Goal: Information Seeking & Learning: Learn about a topic

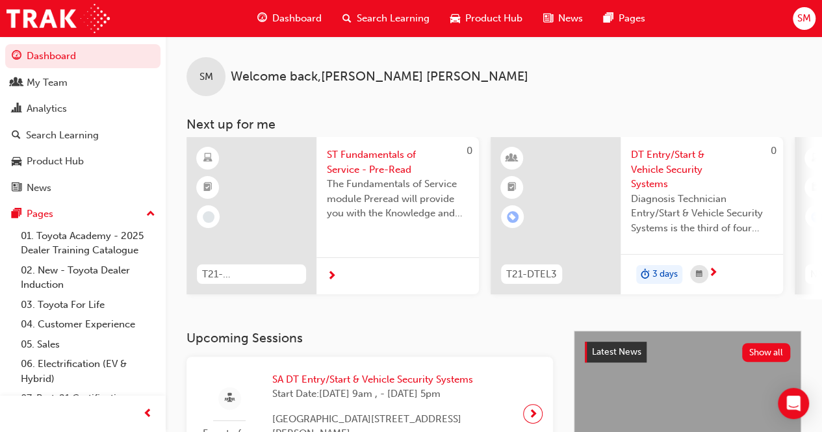
click at [478, 14] on span "Product Hub" at bounding box center [493, 18] width 57 height 15
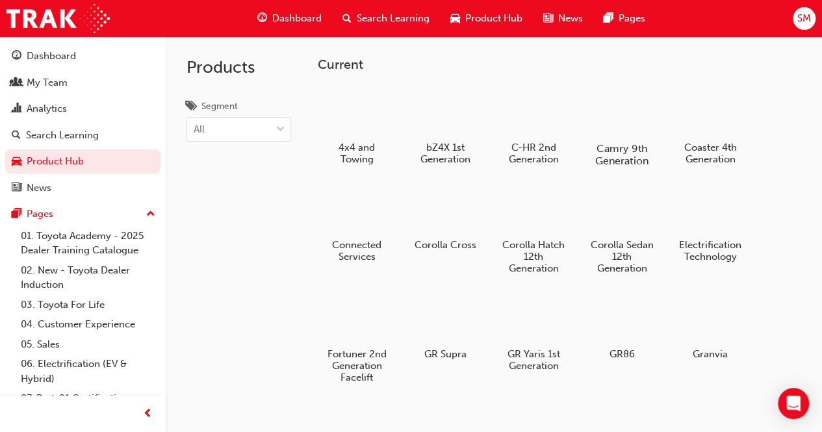
click at [623, 135] on div at bounding box center [621, 110] width 72 height 51
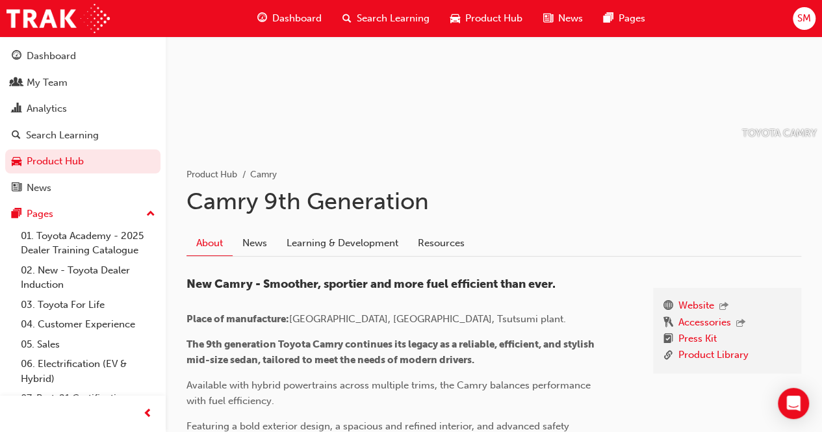
scroll to position [130, 0]
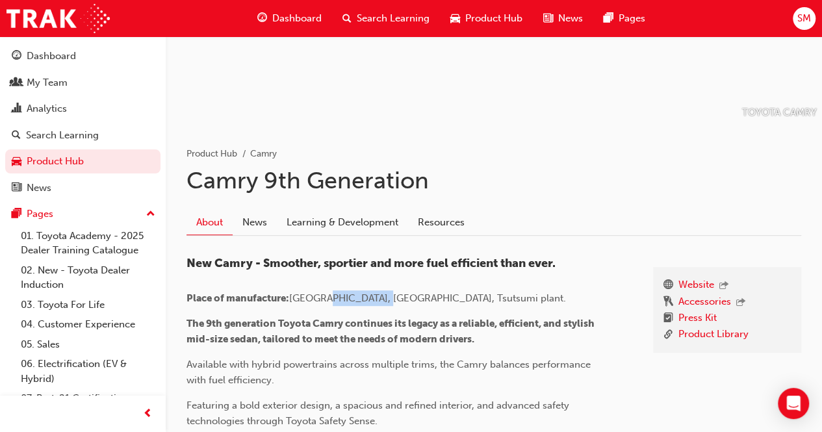
drag, startPoint x: 324, startPoint y: 295, endPoint x: 374, endPoint y: 296, distance: 50.7
click at [374, 296] on span "[GEOGRAPHIC_DATA], [GEOGRAPHIC_DATA], Tsutsumi plant." at bounding box center [427, 298] width 277 height 12
copy span "Toyota City"
click at [489, 288] on div "New Camry - Smoother, sportier and more fuel efficient than ever. Place of manu…" at bounding box center [397, 379] width 422 height 244
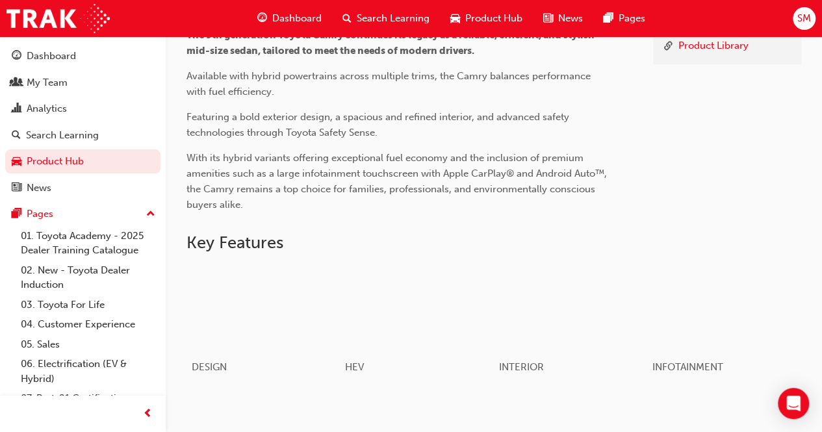
scroll to position [390, 0]
